Goal: Check status: Check status

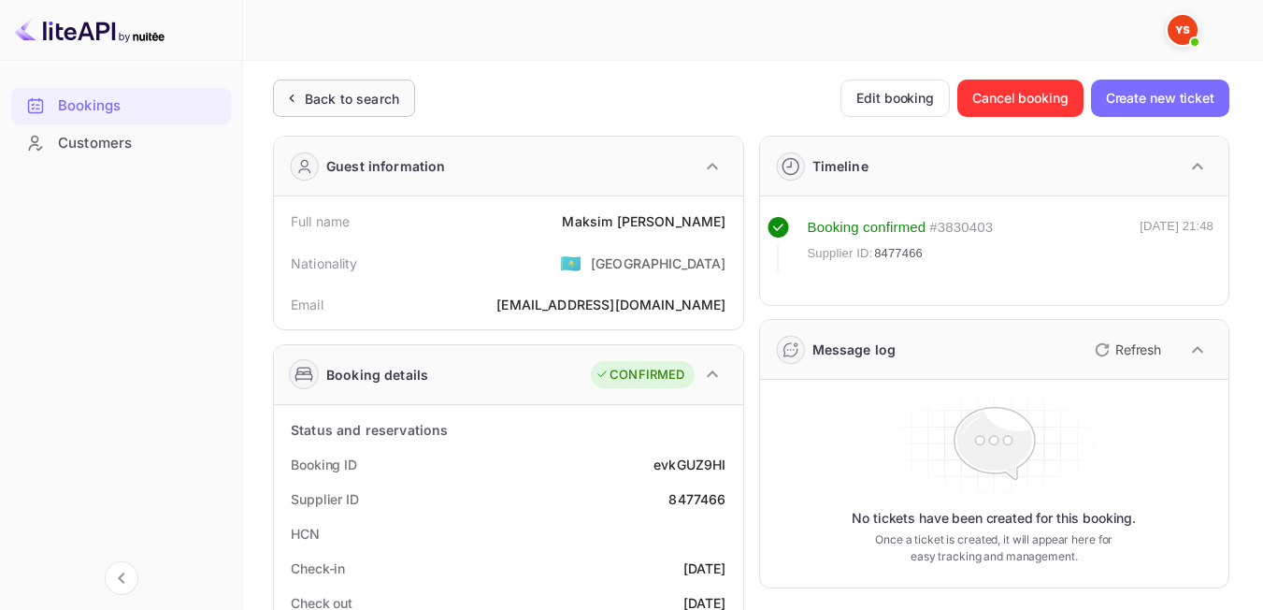
click at [342, 104] on div "Back to search" at bounding box center [352, 99] width 94 height 20
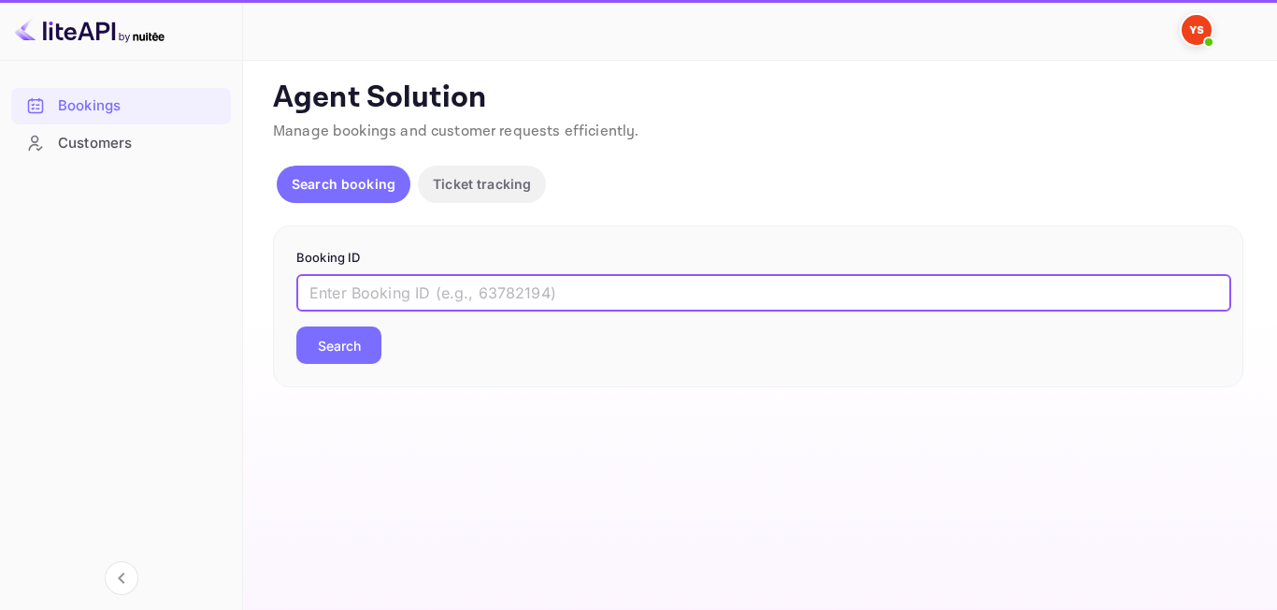
paste input "8873231"
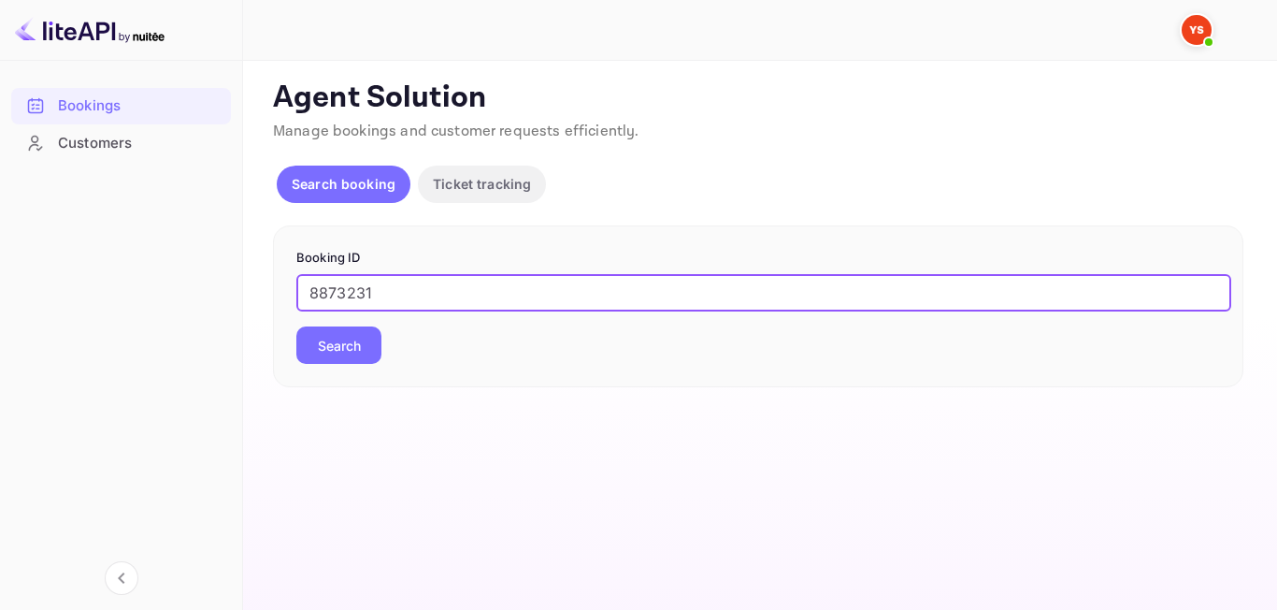
type input "8873231"
click at [364, 353] on button "Search" at bounding box center [338, 344] width 85 height 37
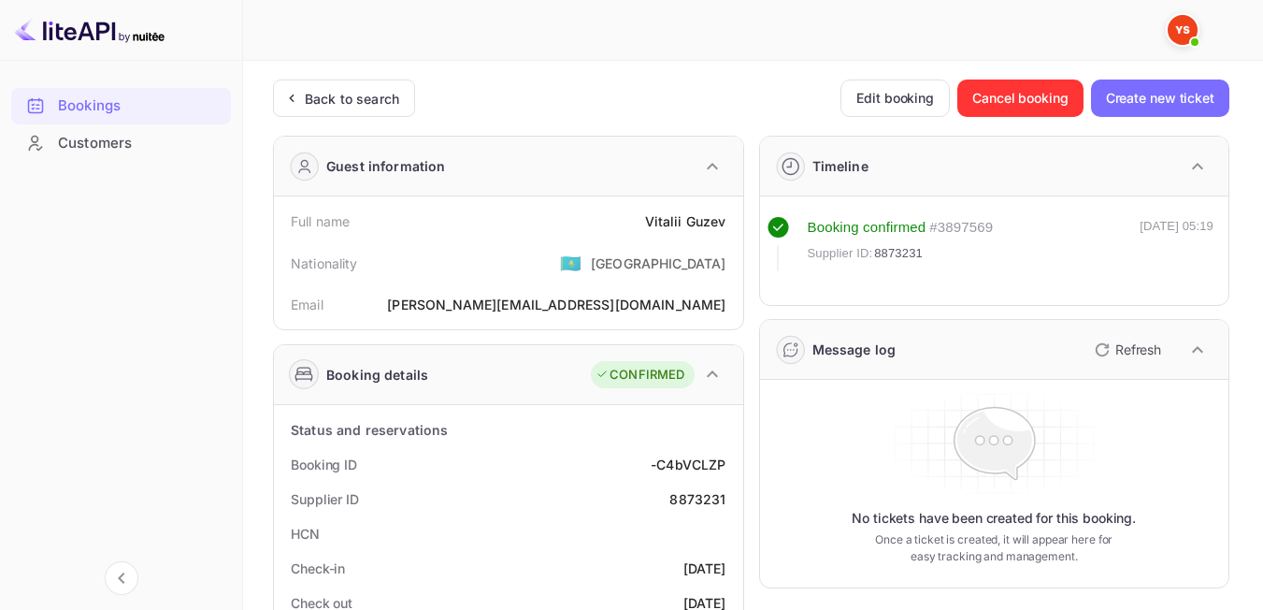
drag, startPoint x: 338, startPoint y: 134, endPoint x: 339, endPoint y: 124, distance: 9.5
click at [346, 107] on div "Back to search" at bounding box center [352, 99] width 94 height 20
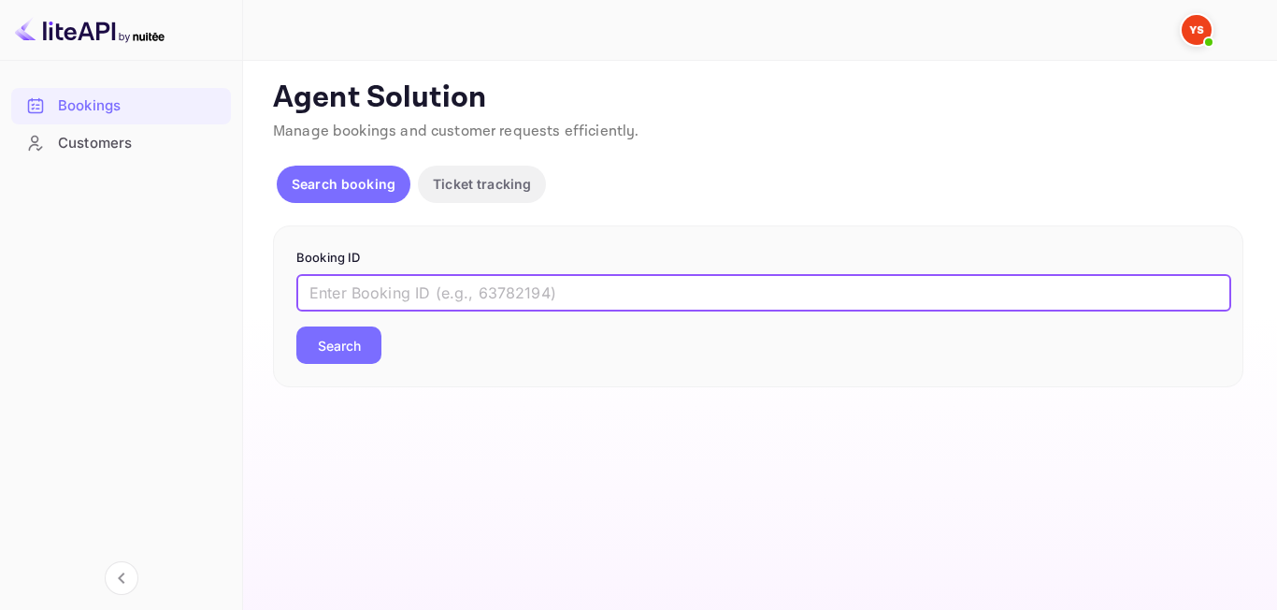
paste input "9374469"
type input "9374469"
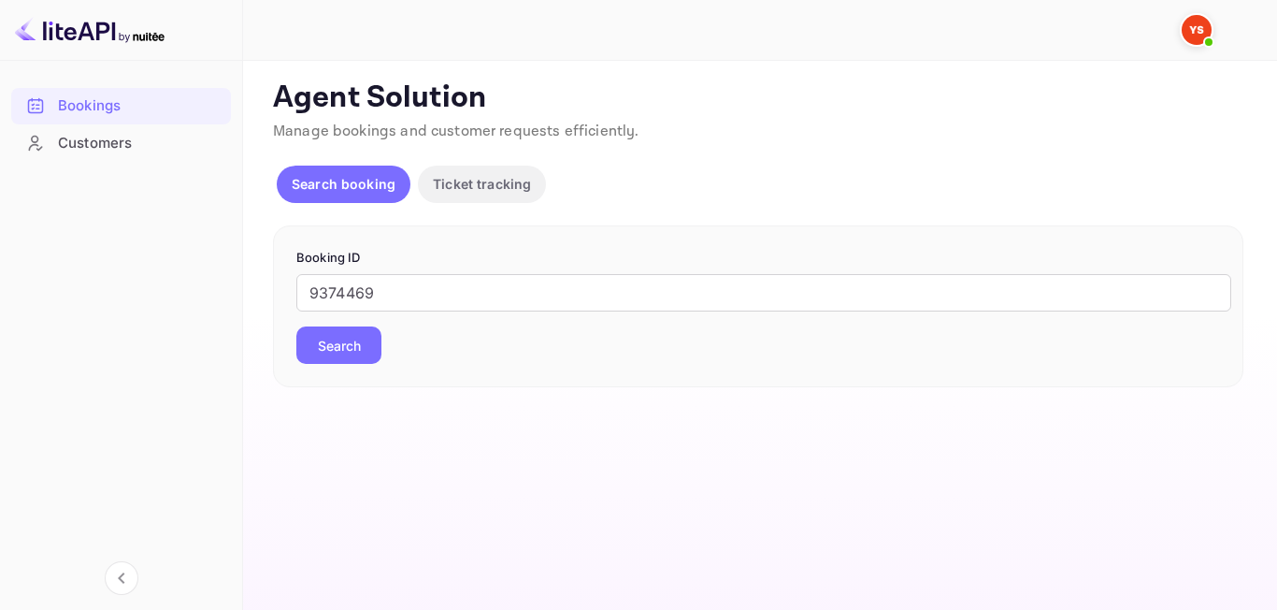
click at [334, 350] on button "Search" at bounding box center [338, 344] width 85 height 37
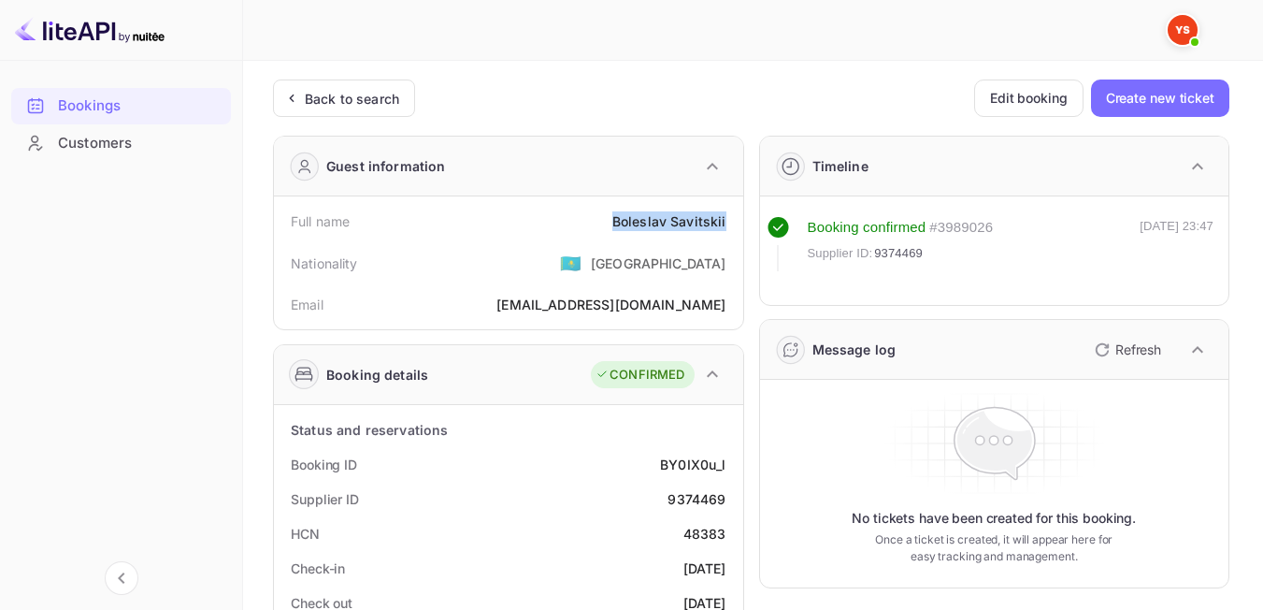
drag, startPoint x: 612, startPoint y: 224, endPoint x: 729, endPoint y: 222, distance: 116.9
click at [729, 222] on div "Full name [PERSON_NAME]" at bounding box center [508, 221] width 454 height 35
click at [587, 286] on div "Nationality 🇰🇿 [DEMOGRAPHIC_DATA]" at bounding box center [508, 262] width 454 height 49
click at [358, 99] on div "Back to search" at bounding box center [352, 99] width 94 height 20
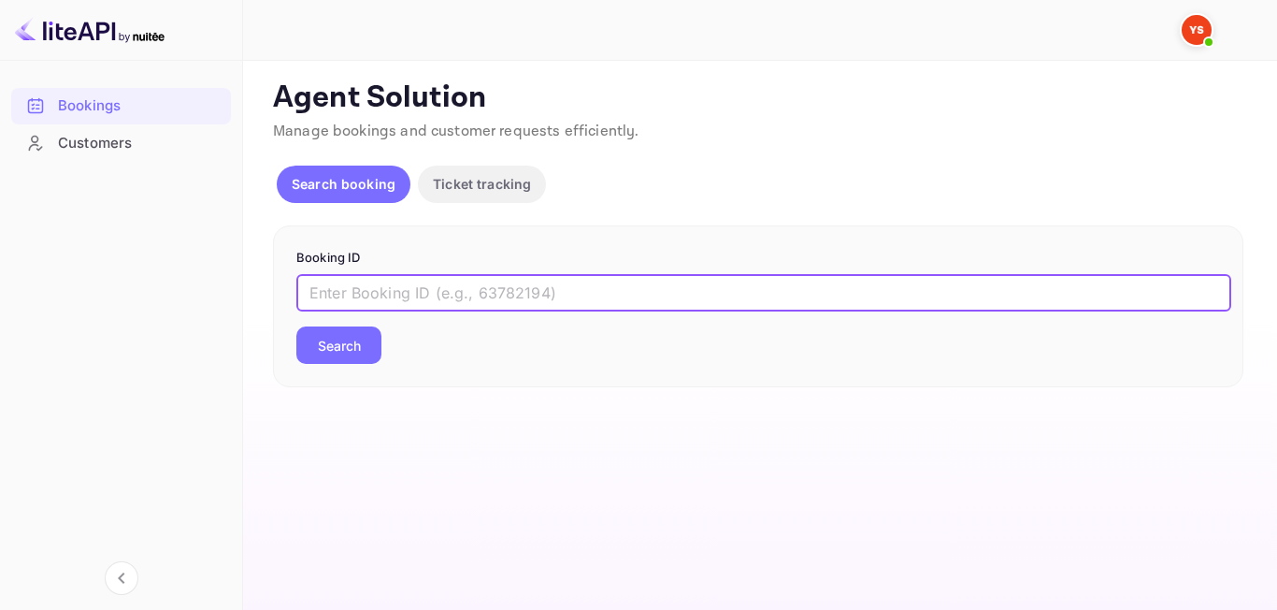
paste input "9246832"
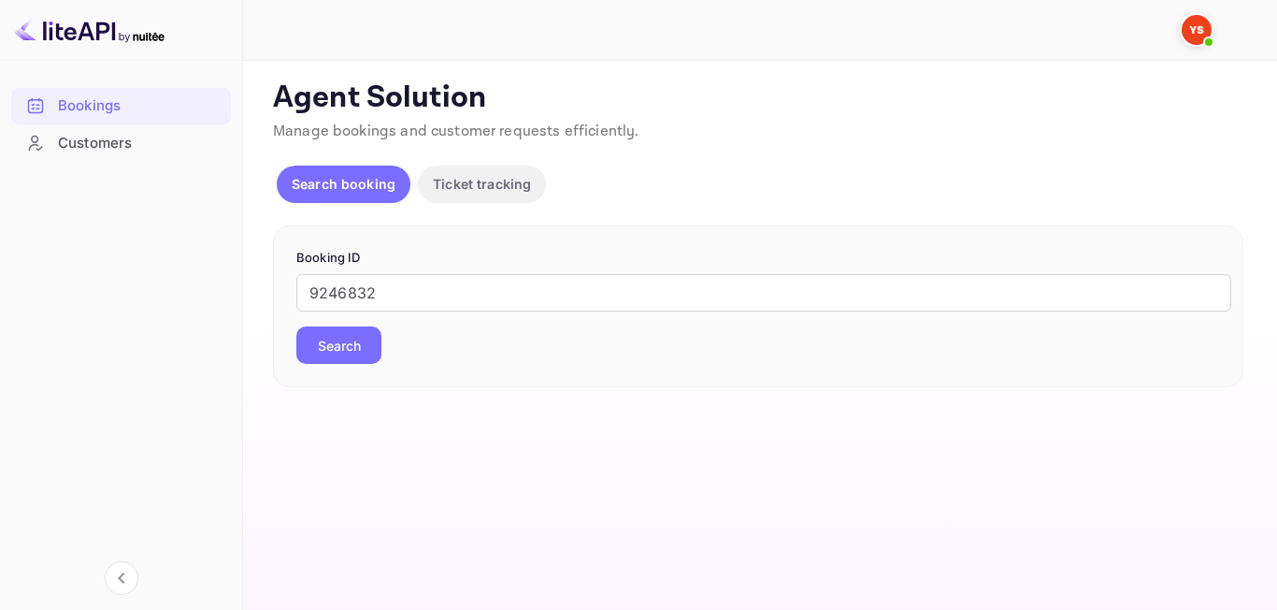
click at [307, 347] on button "Search" at bounding box center [338, 344] width 85 height 37
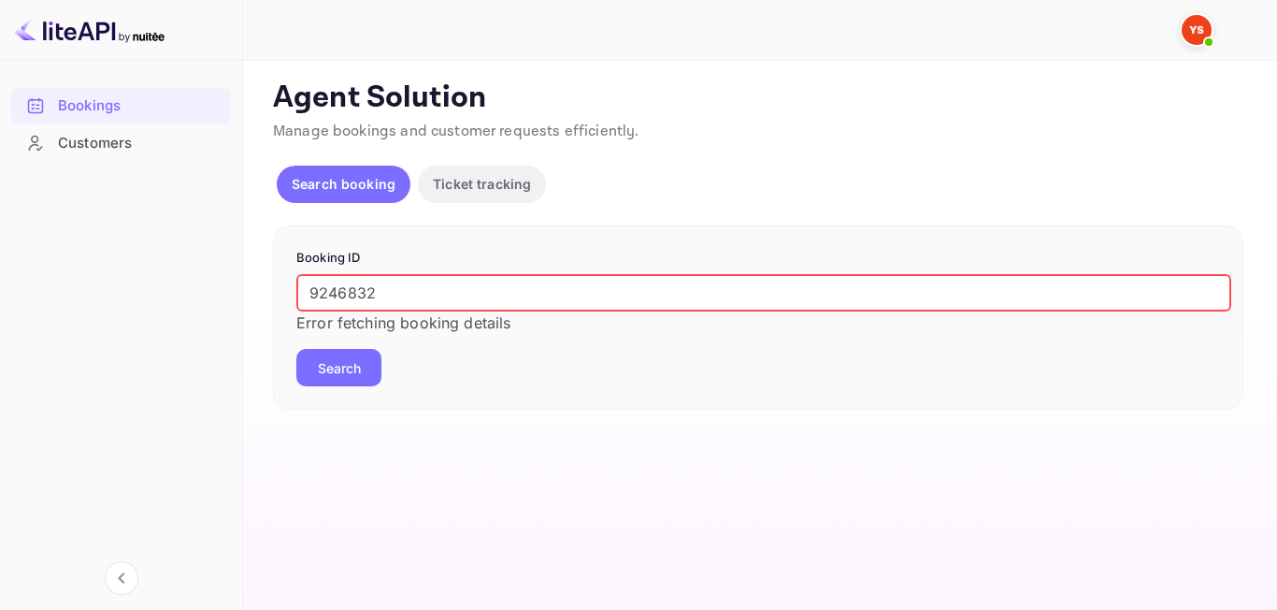
drag, startPoint x: 309, startPoint y: 294, endPoint x: 318, endPoint y: 295, distance: 9.4
click at [312, 294] on input "9246832" at bounding box center [763, 292] width 935 height 37
click at [320, 295] on input "9246832" at bounding box center [763, 292] width 935 height 37
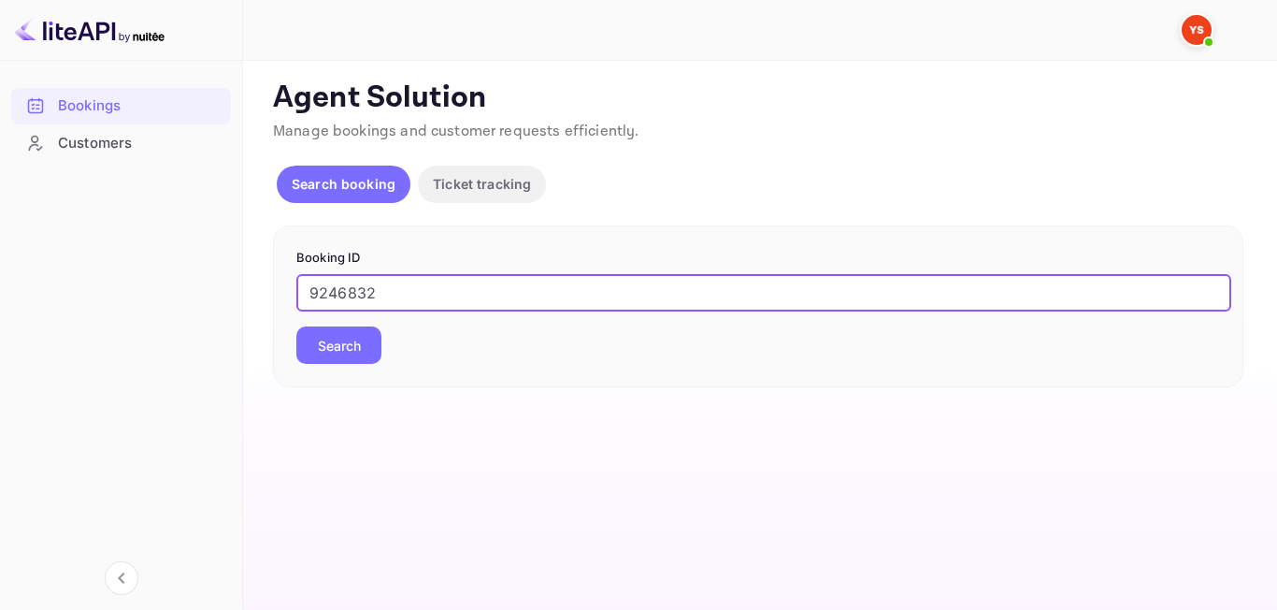
type input "9246832"
click at [339, 345] on button "Search" at bounding box center [338, 344] width 85 height 37
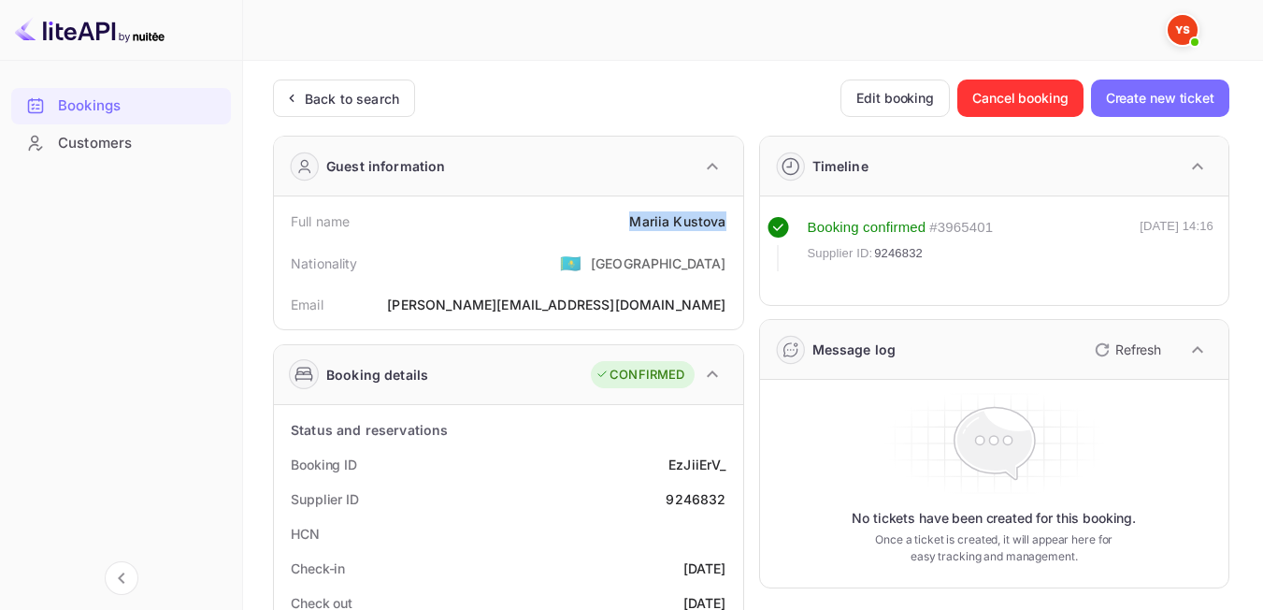
drag, startPoint x: 633, startPoint y: 230, endPoint x: 727, endPoint y: 216, distance: 95.5
click at [727, 216] on div "Full name [PERSON_NAME]" at bounding box center [508, 221] width 454 height 35
click at [548, 273] on div "Nationality 🇰🇿 [DEMOGRAPHIC_DATA]" at bounding box center [508, 262] width 454 height 49
click at [288, 112] on div "Back to search" at bounding box center [344, 97] width 142 height 37
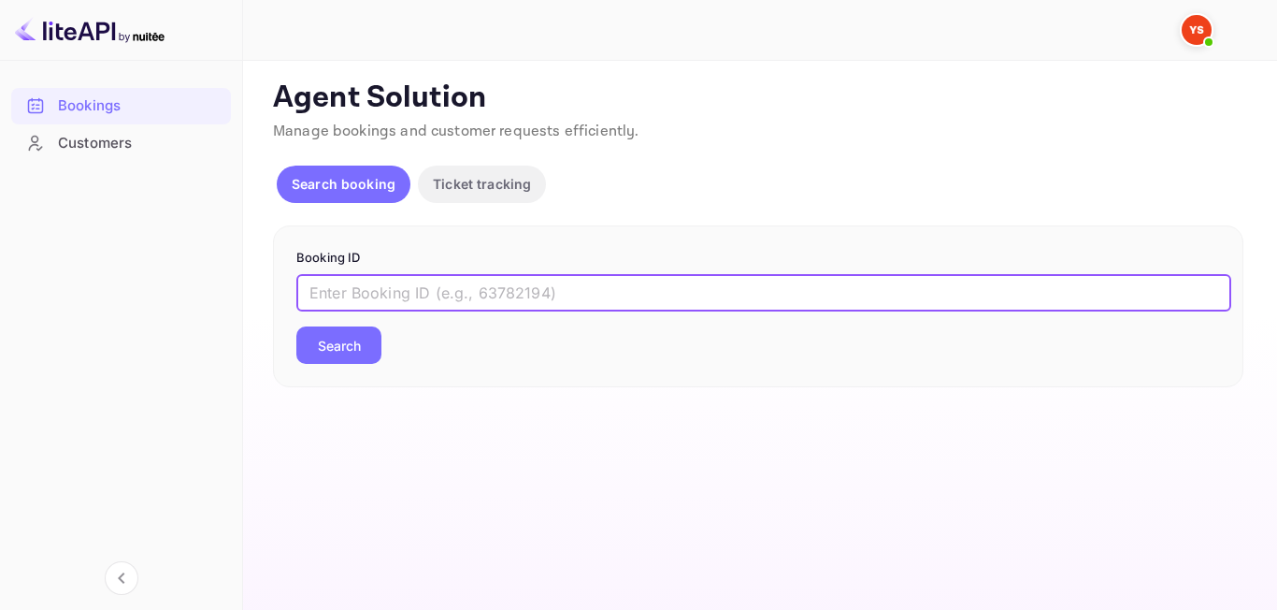
paste input "9418610"
type input "9418610"
click at [322, 348] on button "Search" at bounding box center [338, 344] width 85 height 37
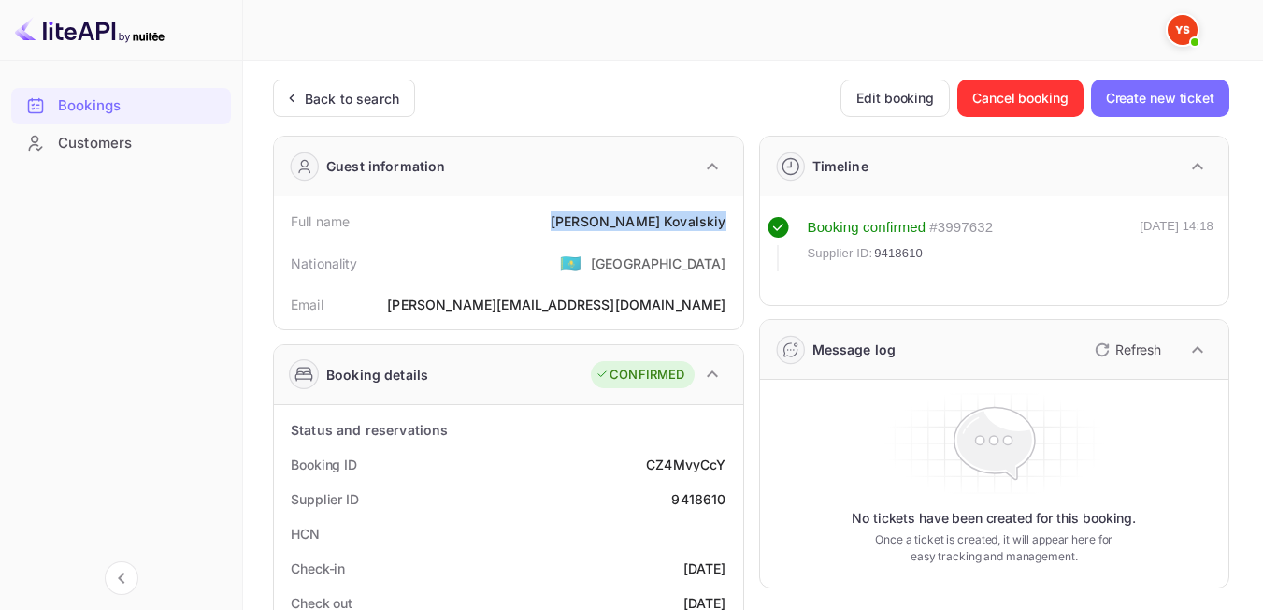
drag, startPoint x: 604, startPoint y: 213, endPoint x: 730, endPoint y: 213, distance: 126.2
click at [730, 213] on div "Full name [PERSON_NAME]" at bounding box center [508, 221] width 454 height 35
click at [540, 241] on div "Nationality 🇰🇿 [DEMOGRAPHIC_DATA]" at bounding box center [508, 262] width 454 height 49
drag, startPoint x: 629, startPoint y: 223, endPoint x: 725, endPoint y: 218, distance: 95.5
click at [725, 218] on div "[PERSON_NAME]" at bounding box center [638, 221] width 175 height 20
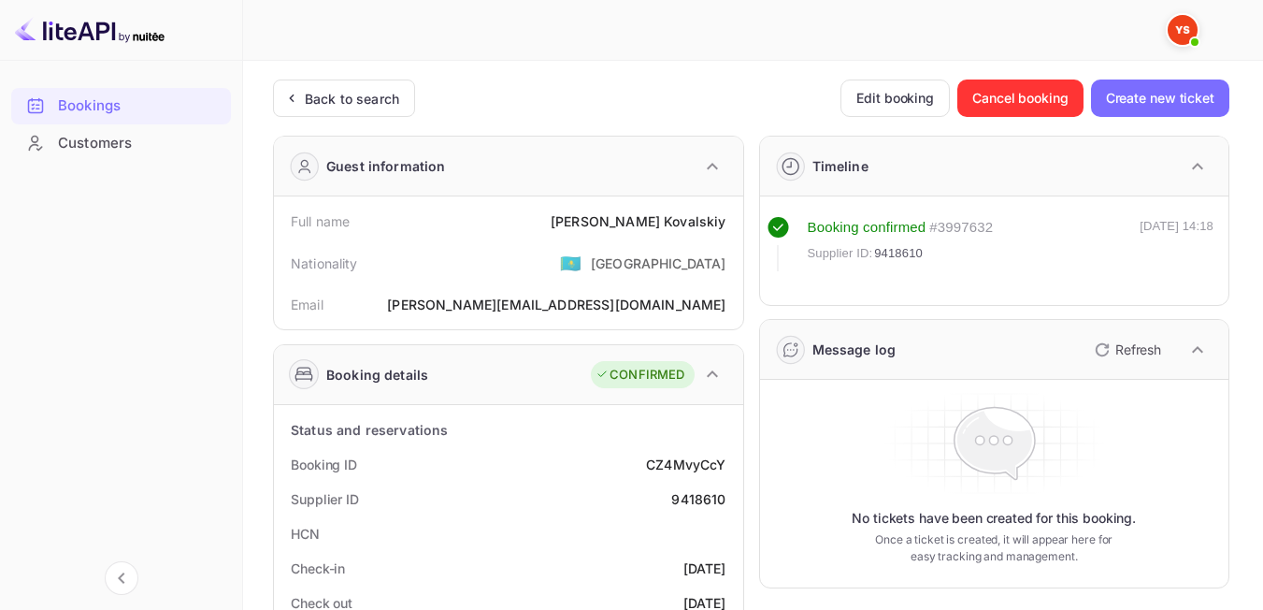
click at [559, 283] on div "Nationality 🇰🇿 [DEMOGRAPHIC_DATA]" at bounding box center [508, 262] width 454 height 49
click at [317, 97] on div "Back to search" at bounding box center [352, 99] width 94 height 20
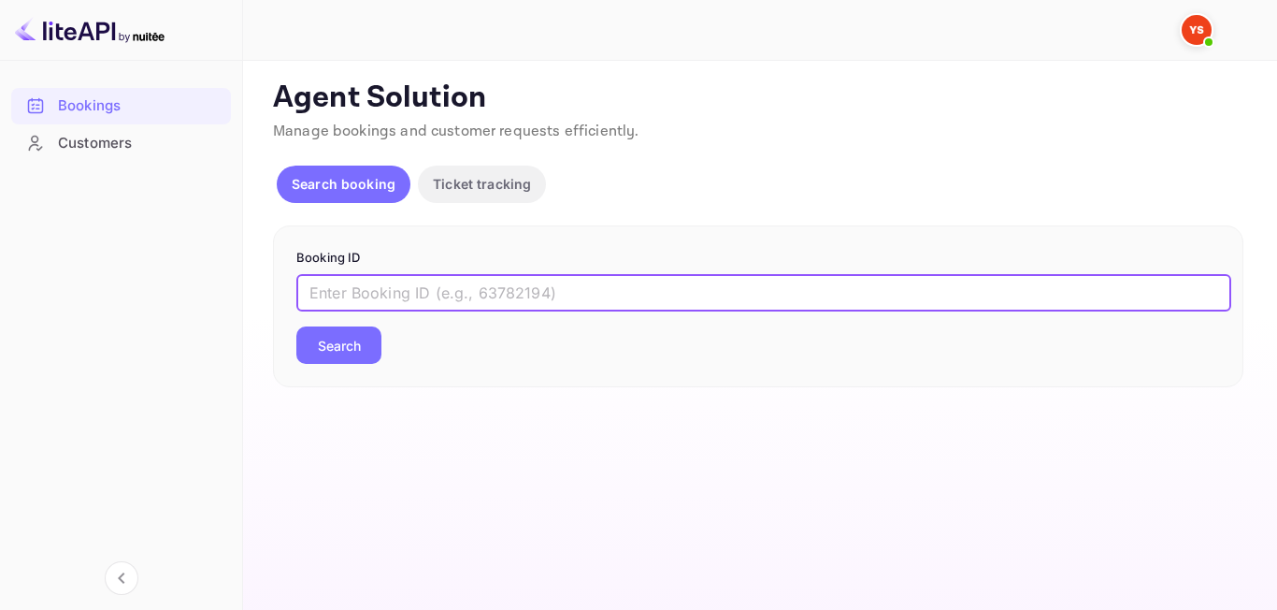
paste input "9247192"
type input "9247192"
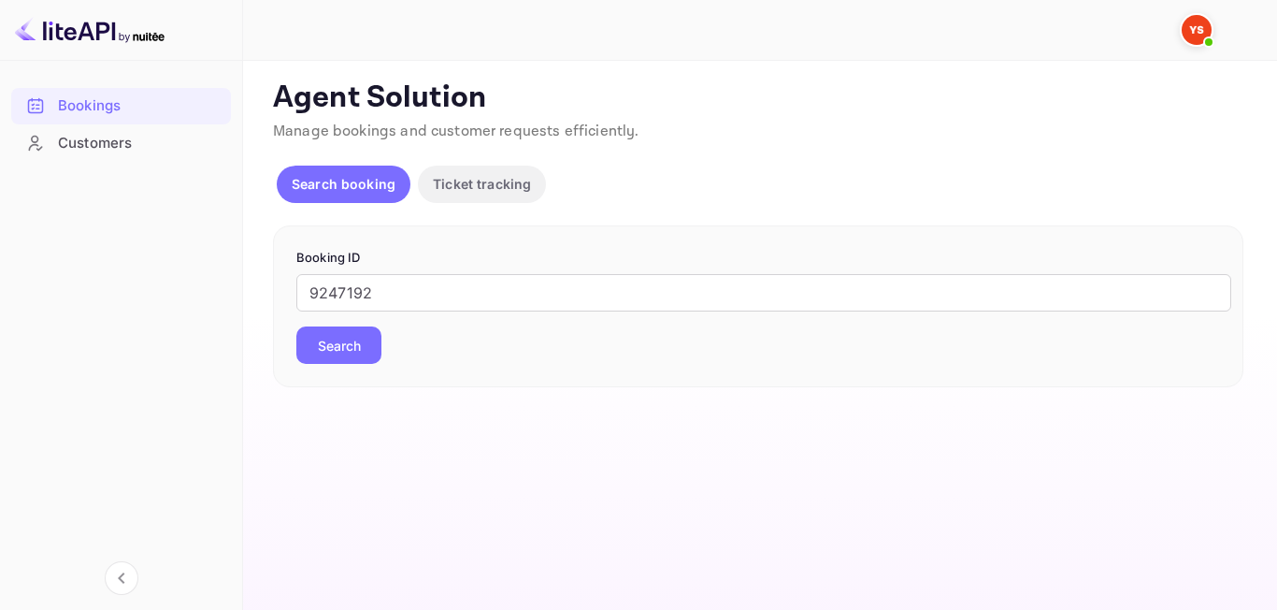
click at [361, 348] on button "Search" at bounding box center [338, 344] width 85 height 37
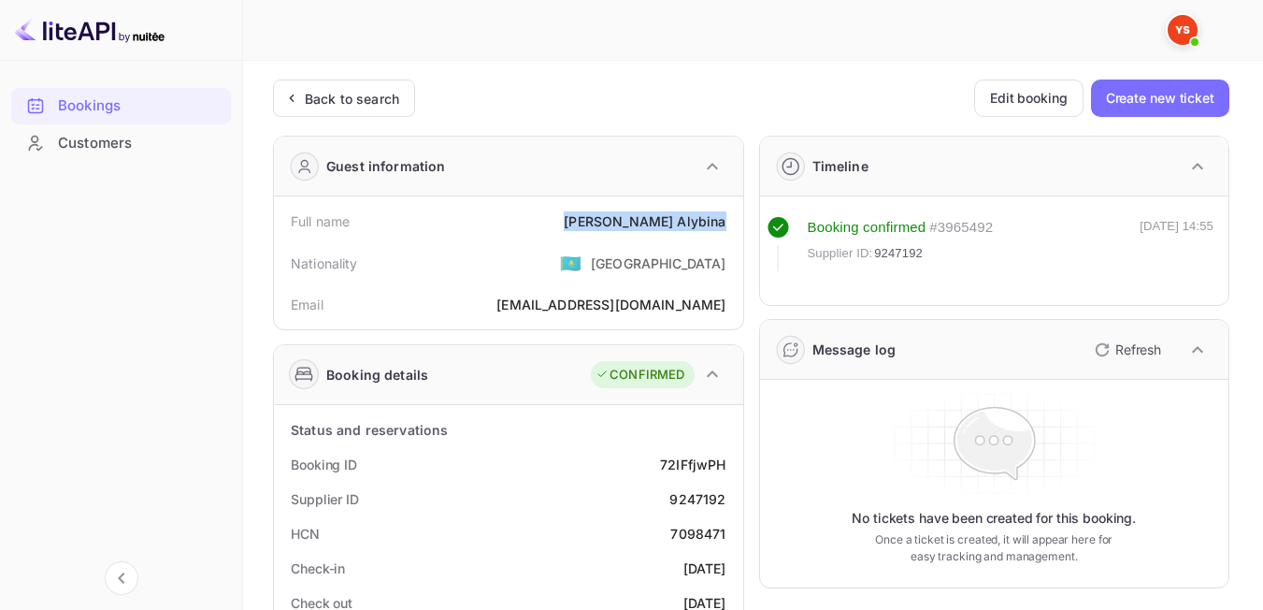
drag, startPoint x: 612, startPoint y: 221, endPoint x: 731, endPoint y: 213, distance: 119.0
click at [731, 213] on div "Full name [PERSON_NAME]" at bounding box center [508, 221] width 454 height 35
click at [537, 268] on div "Nationality 🇰🇿 [DEMOGRAPHIC_DATA]" at bounding box center [508, 262] width 454 height 49
